Goal: Transaction & Acquisition: Purchase product/service

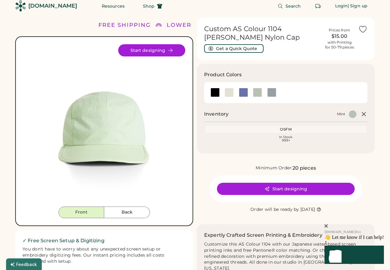
scroll to position [9, 0]
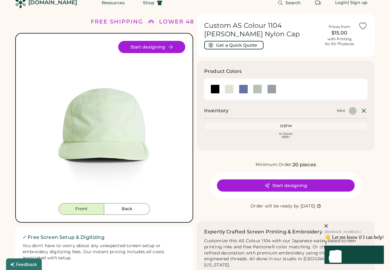
click at [129, 209] on button "Back" at bounding box center [127, 209] width 46 height 12
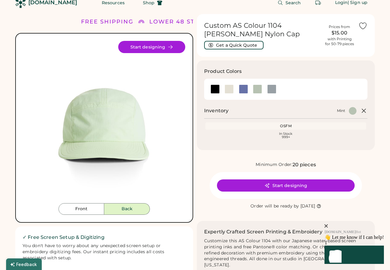
click at [133, 210] on button "Back" at bounding box center [127, 209] width 46 height 12
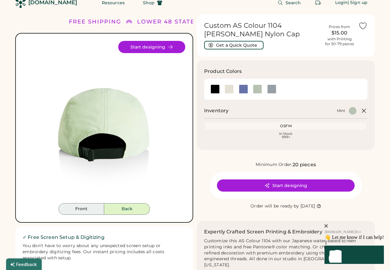
click at [79, 210] on button "Front" at bounding box center [82, 209] width 46 height 12
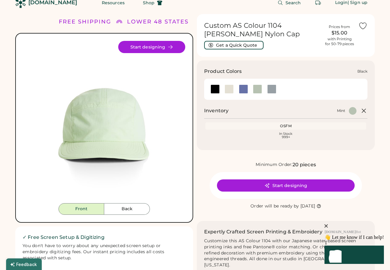
click at [212, 85] on div at bounding box center [215, 89] width 9 height 9
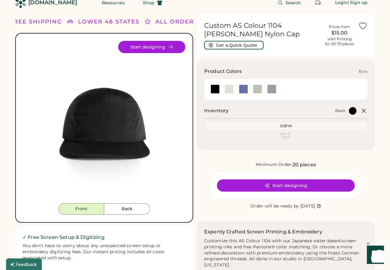
click at [228, 88] on div at bounding box center [229, 89] width 9 height 9
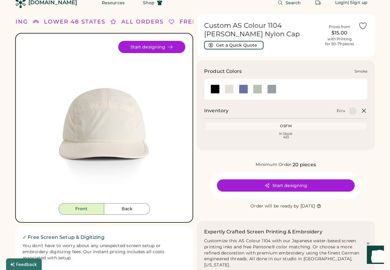
click at [270, 91] on div at bounding box center [272, 89] width 9 height 9
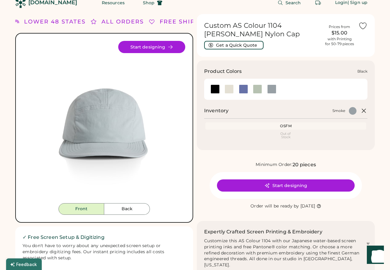
click at [214, 91] on div at bounding box center [215, 89] width 9 height 9
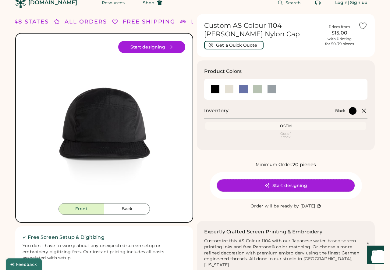
click at [278, 185] on button "Start designing" at bounding box center [286, 185] width 138 height 12
